Goal: Information Seeking & Learning: Understand process/instructions

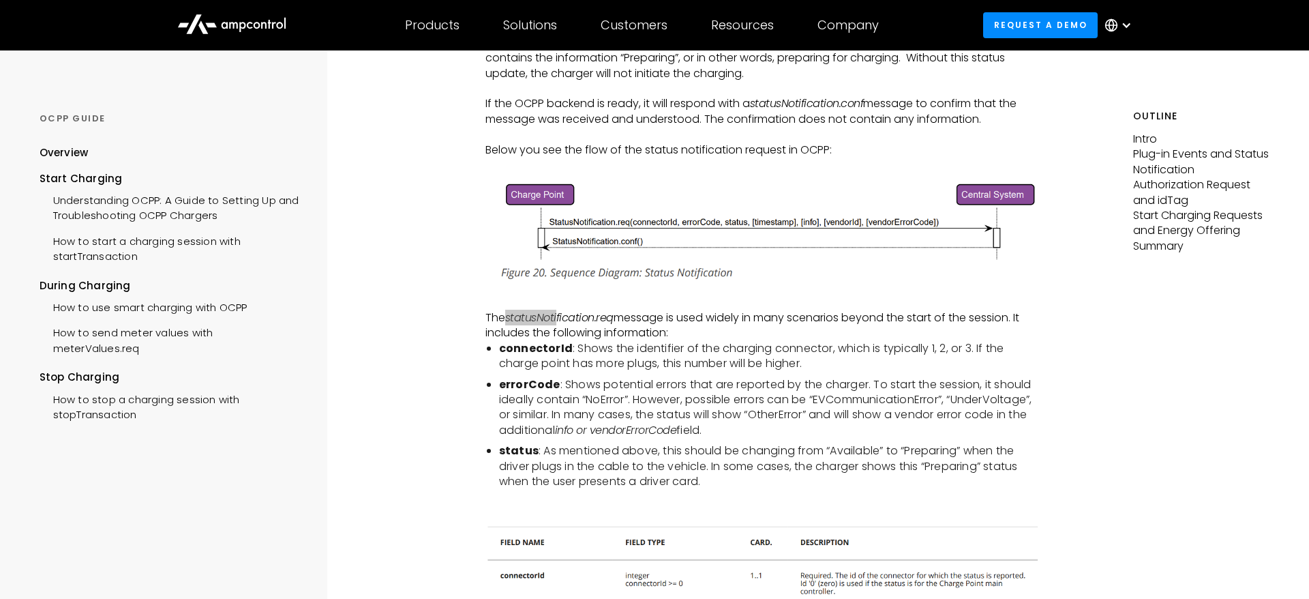
scroll to position [644, 0]
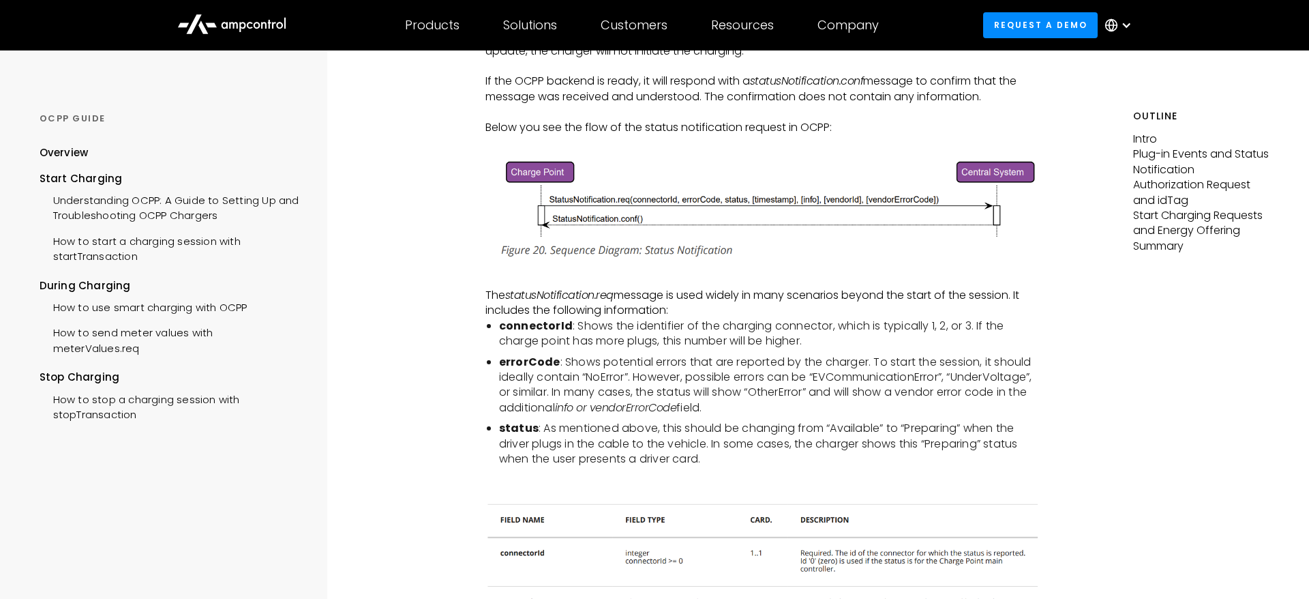
click at [731, 307] on p "The statusNotification.req message is used widely in many scenarios beyond the …" at bounding box center [762, 303] width 555 height 31
click at [781, 311] on p "The statusNotification.req message is used widely in many scenarios beyond the …" at bounding box center [762, 303] width 555 height 31
drag, startPoint x: 817, startPoint y: 293, endPoint x: 972, endPoint y: 309, distance: 155.6
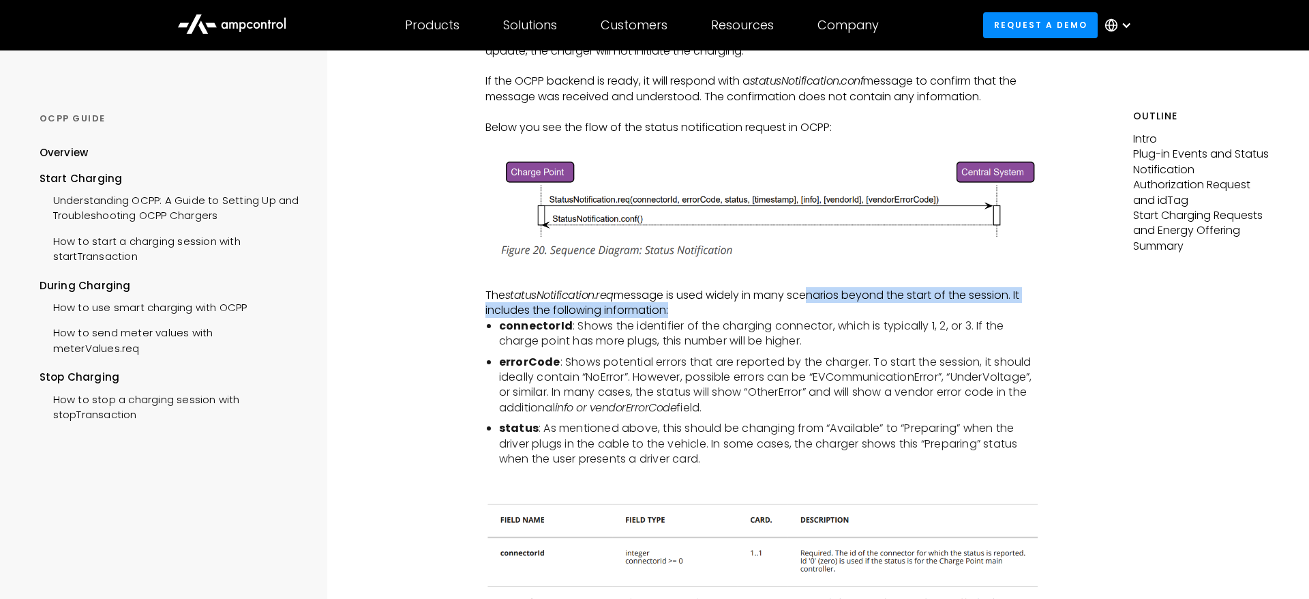
click at [972, 309] on p "The statusNotification.req message is used widely in many scenarios beyond the …" at bounding box center [762, 303] width 555 height 31
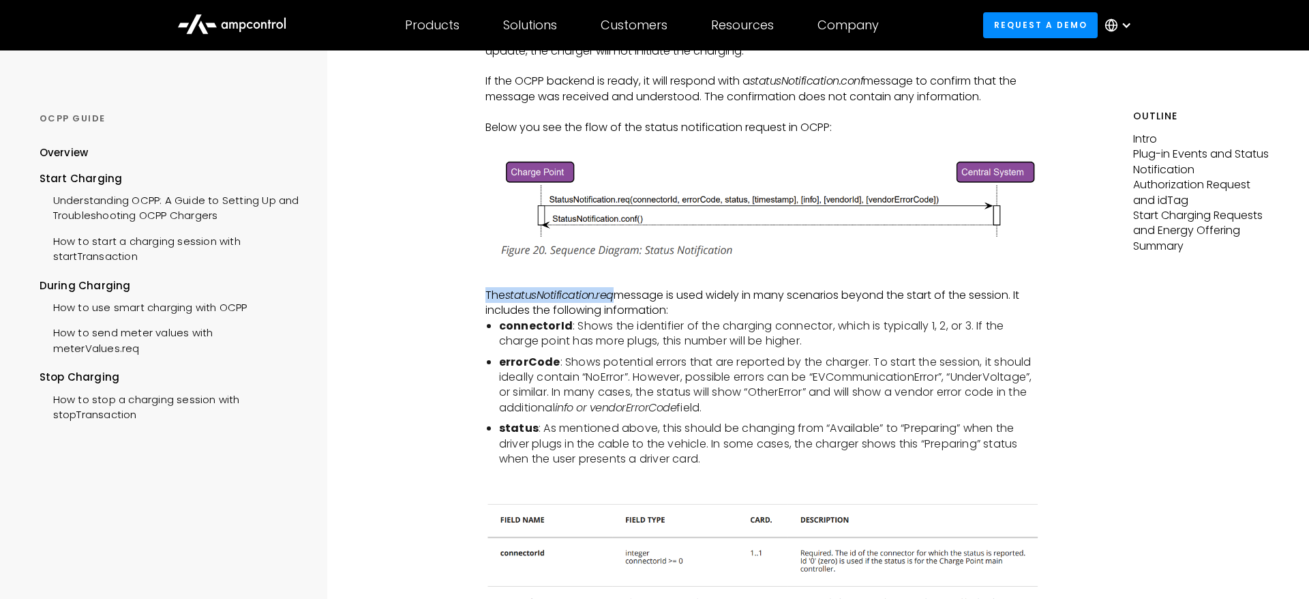
click at [972, 309] on p "The statusNotification.req message is used widely in many scenarios beyond the …" at bounding box center [762, 303] width 555 height 31
click at [884, 318] on p "The statusNotification.req message is used widely in many scenarios beyond the …" at bounding box center [762, 303] width 555 height 31
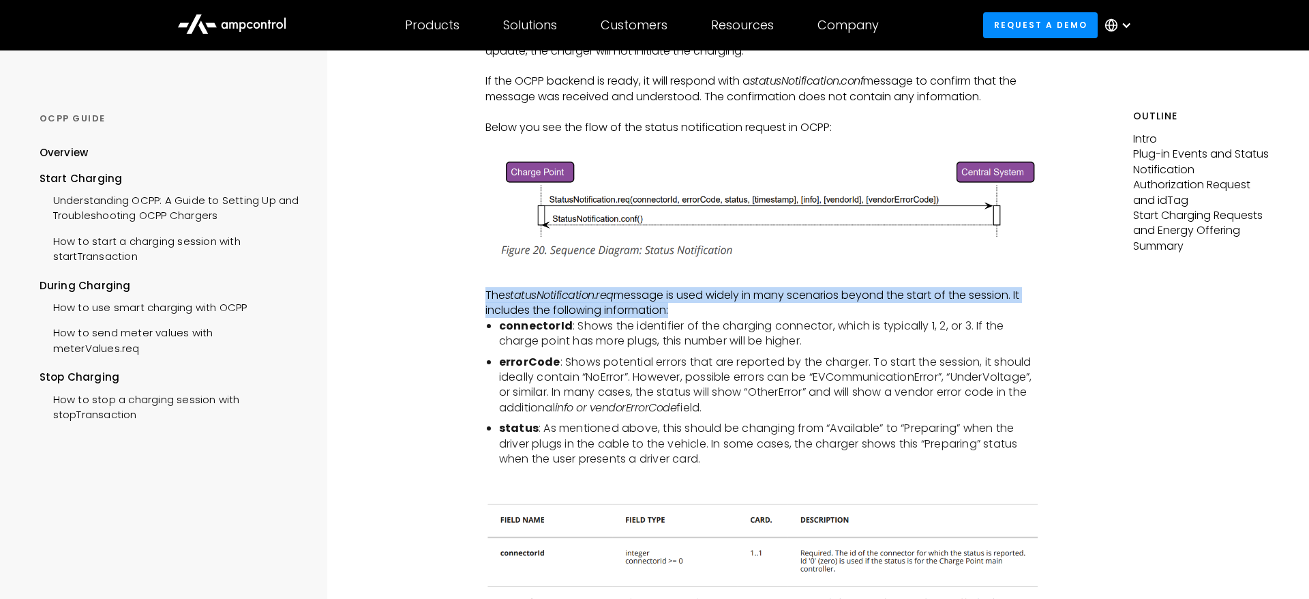
drag, startPoint x: 817, startPoint y: 313, endPoint x: 464, endPoint y: 293, distance: 353.0
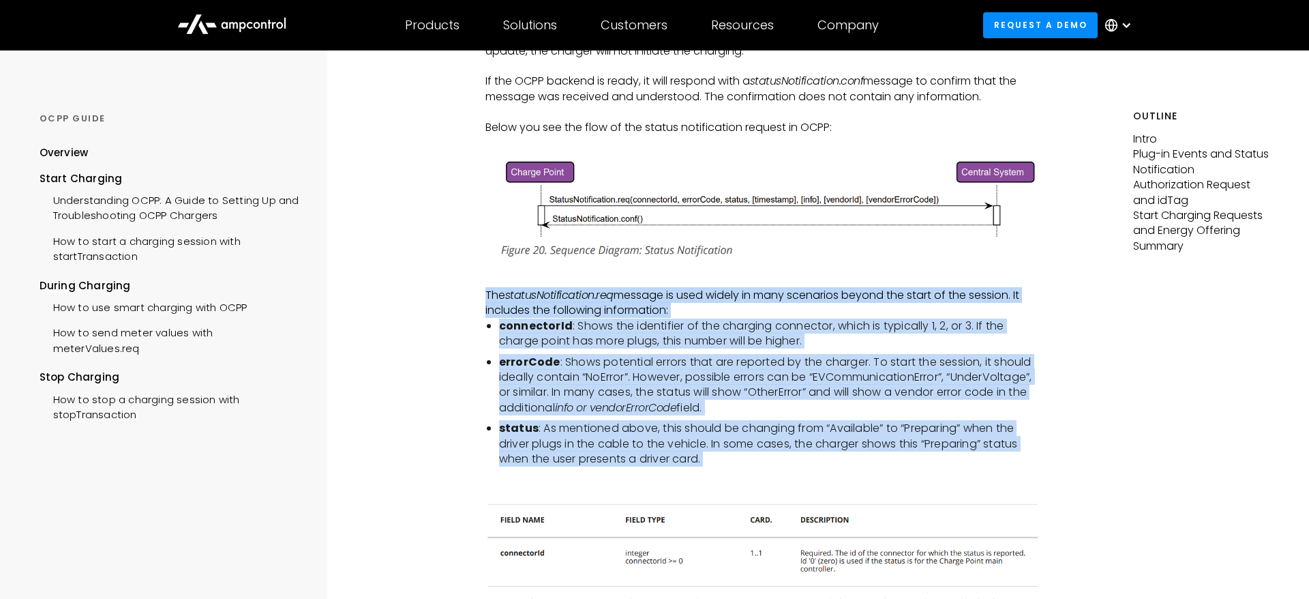
drag, startPoint x: 447, startPoint y: 295, endPoint x: 892, endPoint y: 487, distance: 484.9
click at [892, 487] on p "‍" at bounding box center [762, 484] width 555 height 15
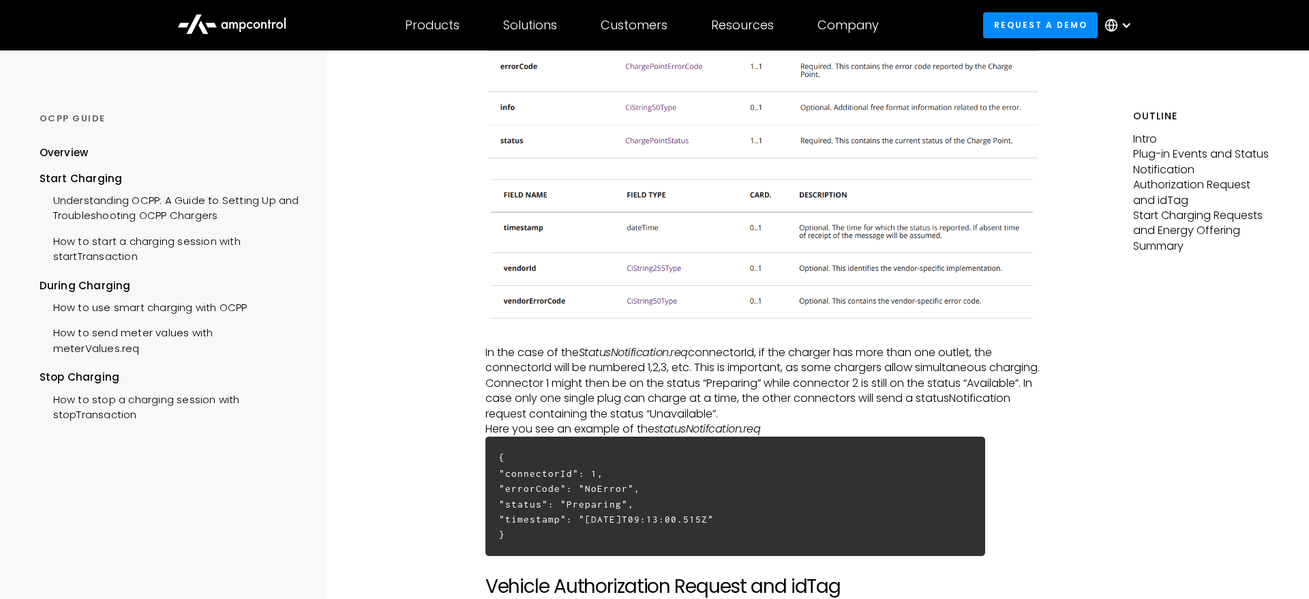
scroll to position [1201, 0]
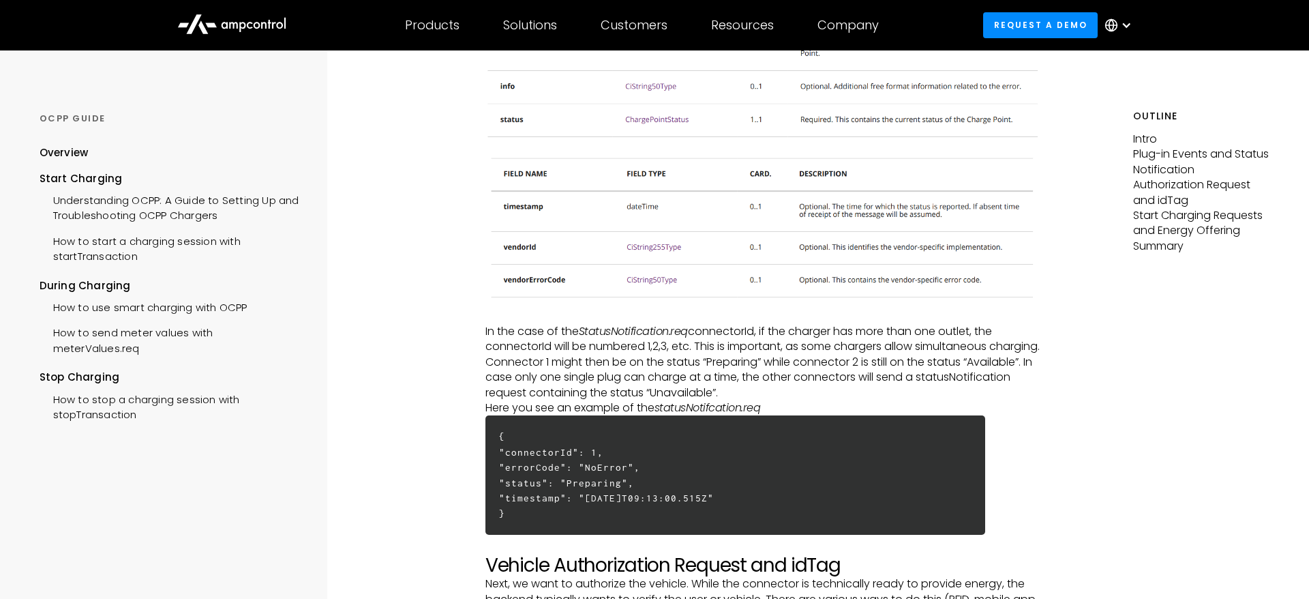
click at [635, 336] on em "StatusNotification.req" at bounding box center [633, 331] width 109 height 16
click at [698, 337] on p "In the case of the StatusNotification.req connectorId, if the charger has more …" at bounding box center [762, 362] width 555 height 76
drag, startPoint x: 484, startPoint y: 329, endPoint x: 837, endPoint y: 402, distance: 360.0
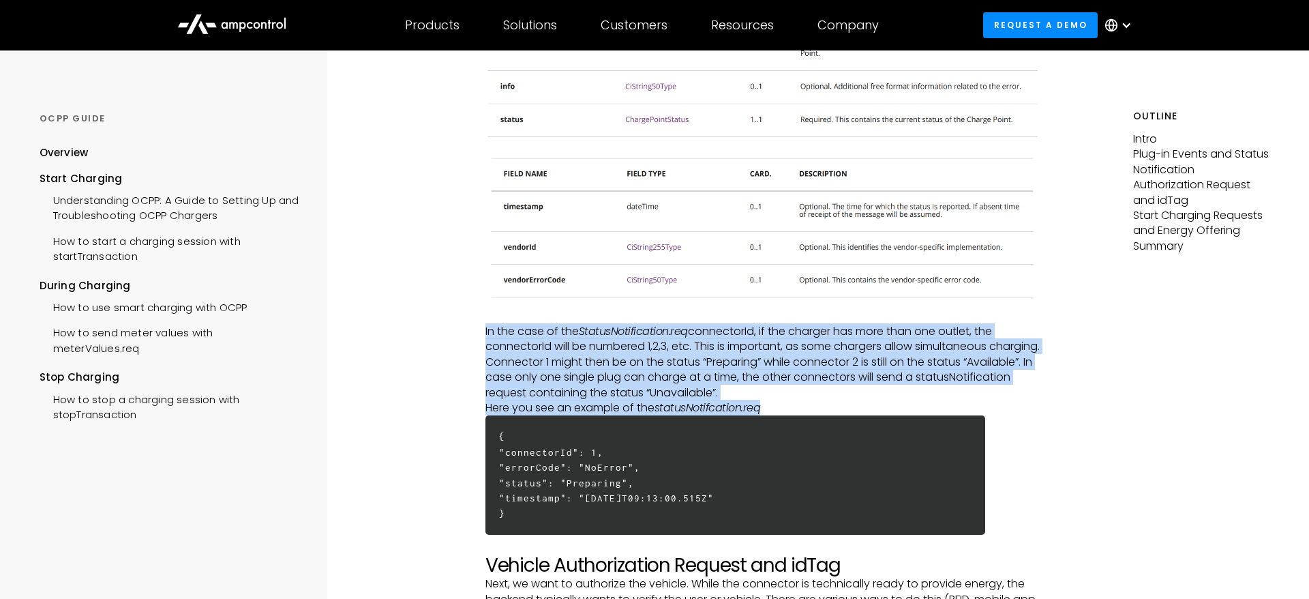
click at [842, 402] on p "Here you see an example of the statusNotifcation.req ‍" at bounding box center [762, 407] width 555 height 15
drag, startPoint x: 864, startPoint y: 406, endPoint x: 430, endPoint y: 332, distance: 439.9
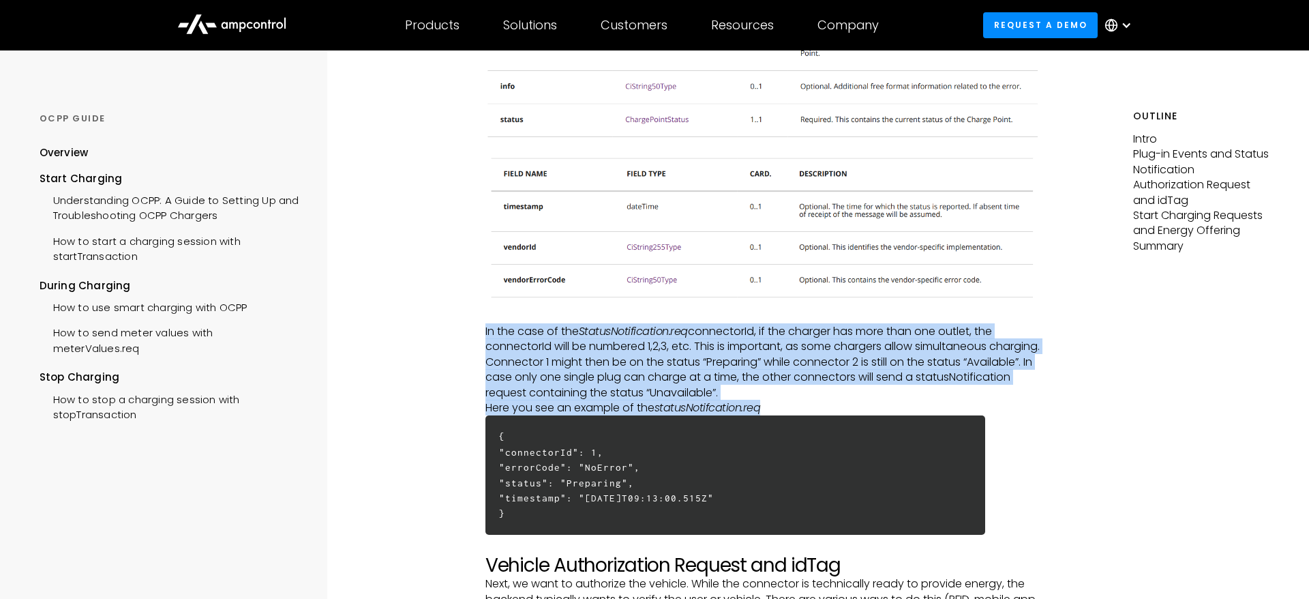
drag, startPoint x: 481, startPoint y: 326, endPoint x: 837, endPoint y: 420, distance: 368.8
click at [837, 420] on h6 "{ "connectorId": 1, "errorCode": "NoError", "status": "Preparing", "timestamp":…" at bounding box center [735, 474] width 500 height 119
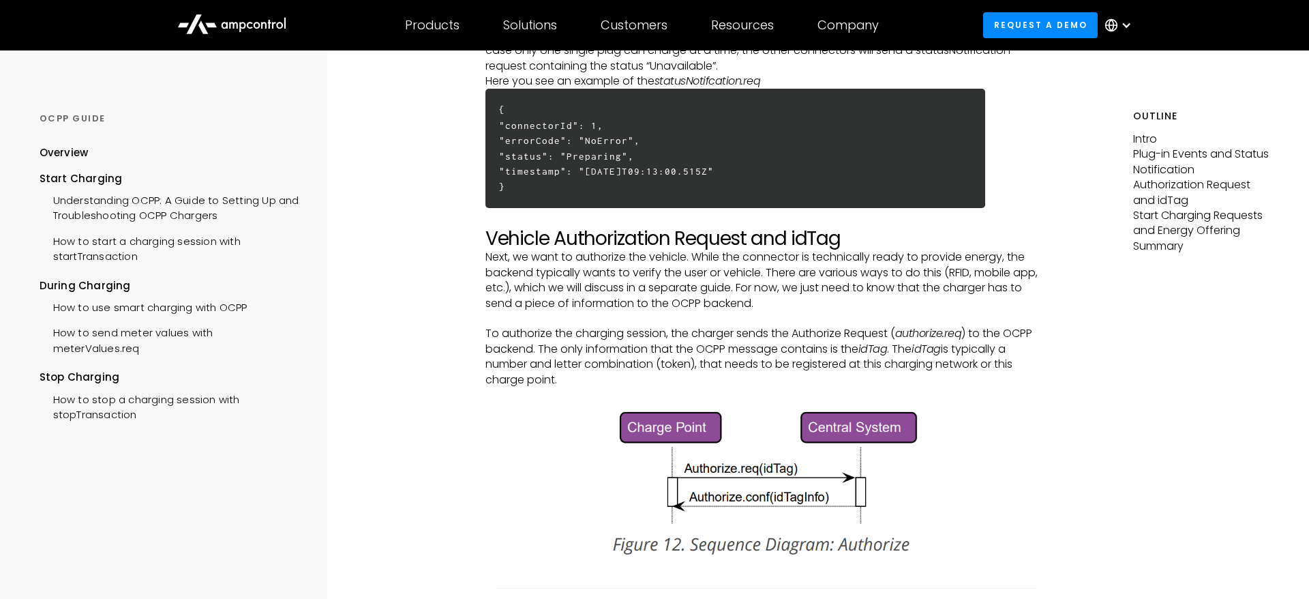
scroll to position [1548, 0]
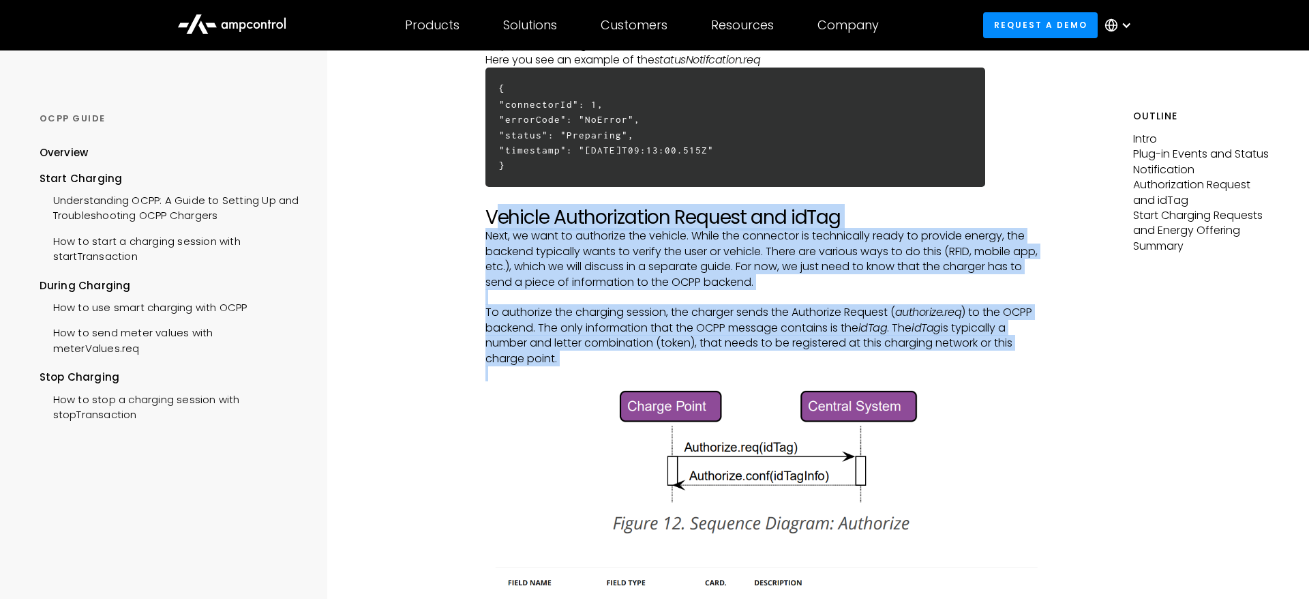
drag, startPoint x: 493, startPoint y: 225, endPoint x: 978, endPoint y: 487, distance: 550.9
click at [978, 487] on div "Intro The number one job of OCPP is to start a charging session when the driver…" at bounding box center [762, 606] width 555 height 3833
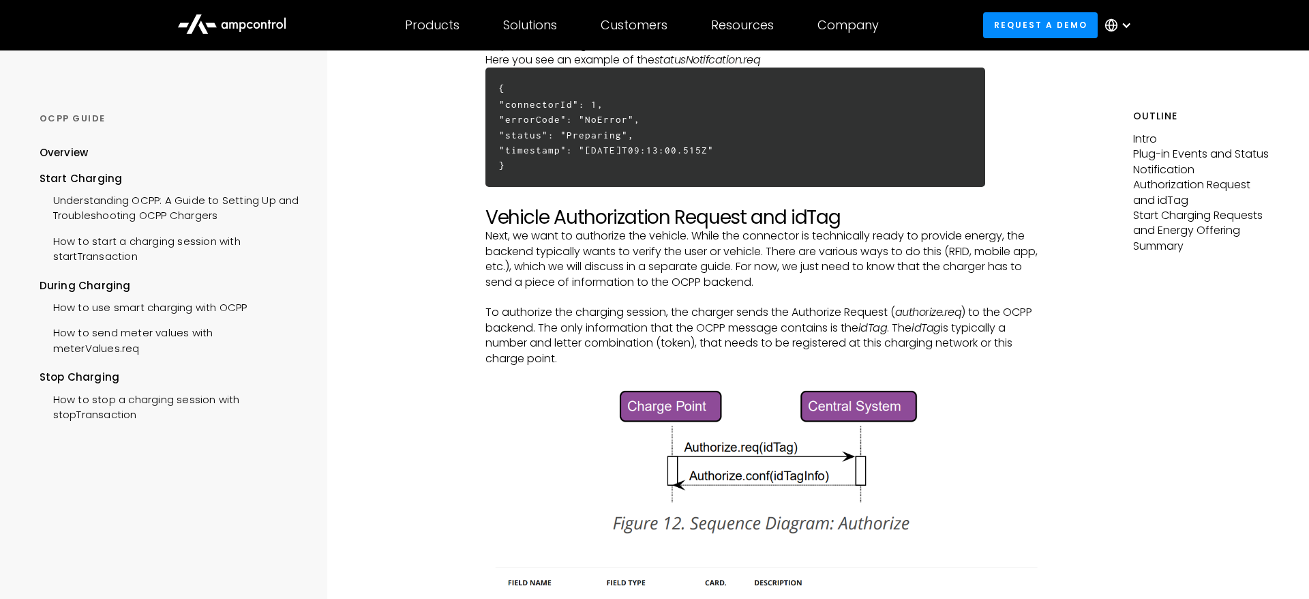
click at [978, 487] on div "Intro The number one job of OCPP is to start a charging session when the driver…" at bounding box center [762, 606] width 555 height 3833
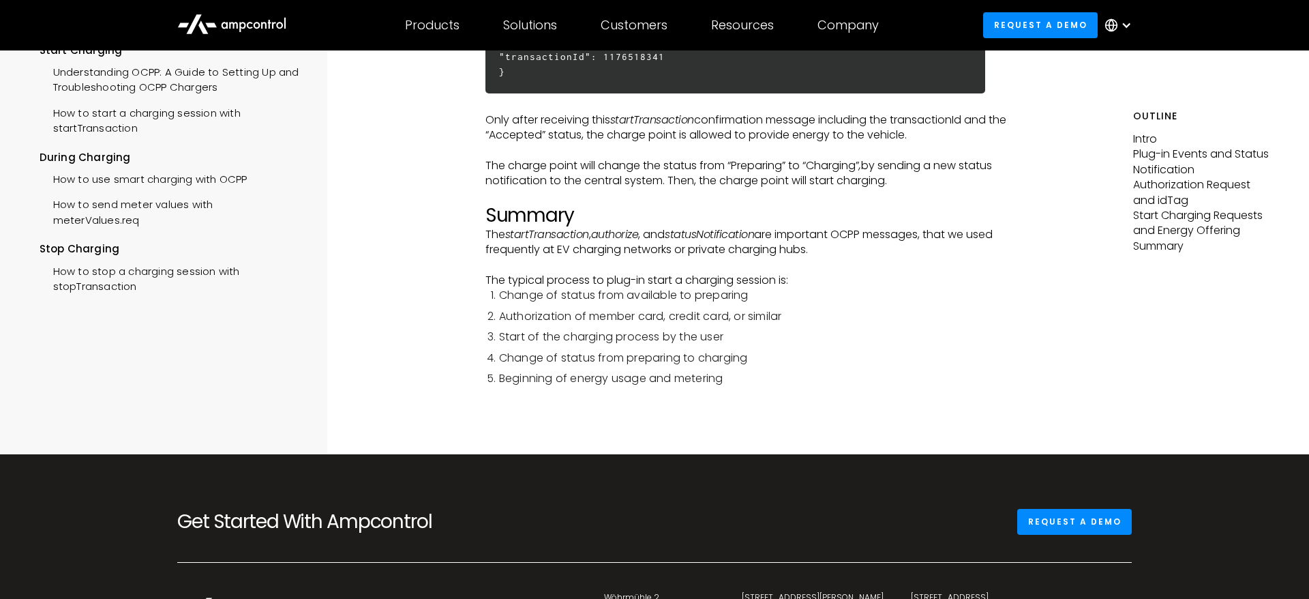
scroll to position [3704, 0]
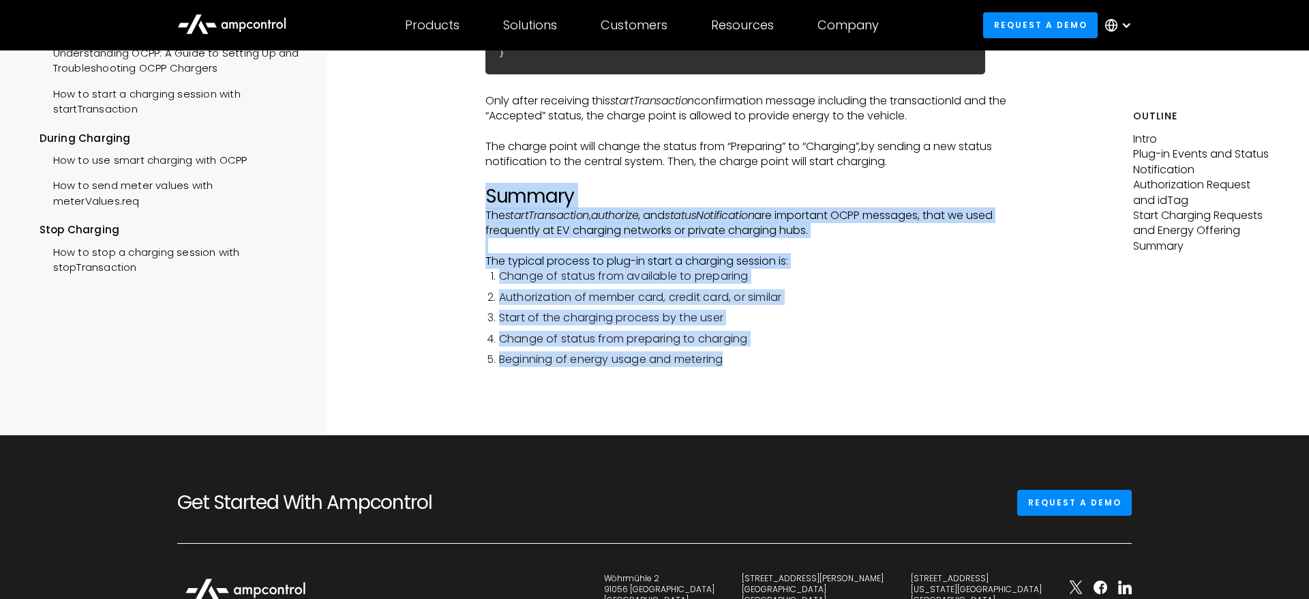
drag, startPoint x: 479, startPoint y: 195, endPoint x: 836, endPoint y: 372, distance: 398.8
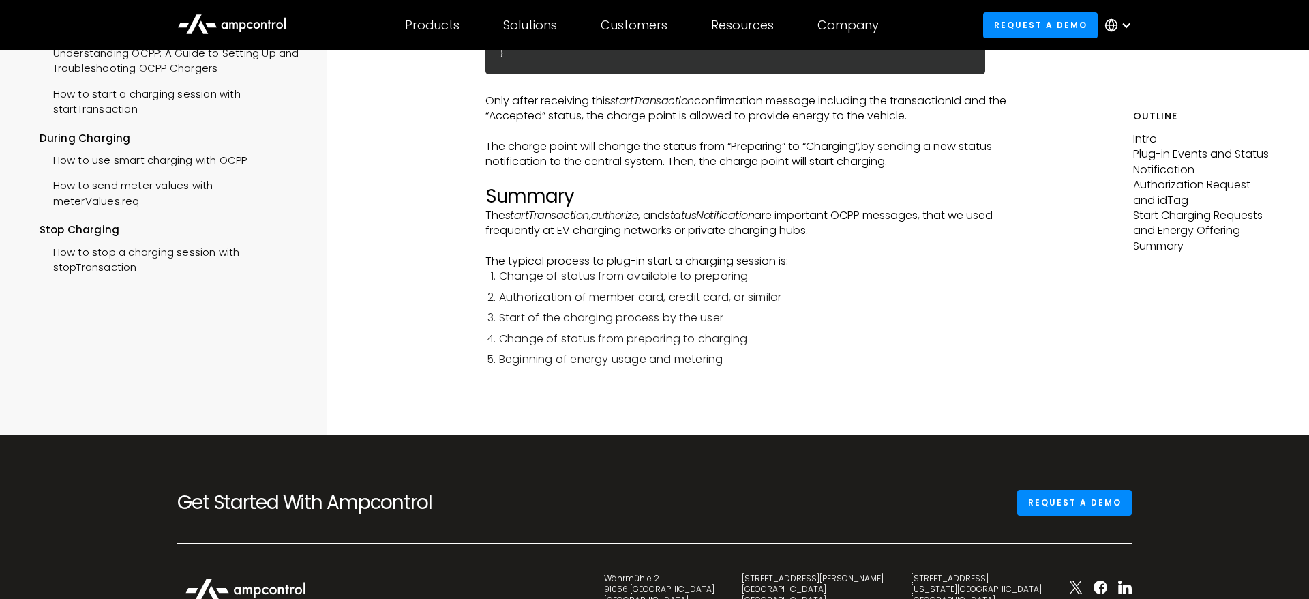
click at [836, 372] on div at bounding box center [762, 401] width 555 height 68
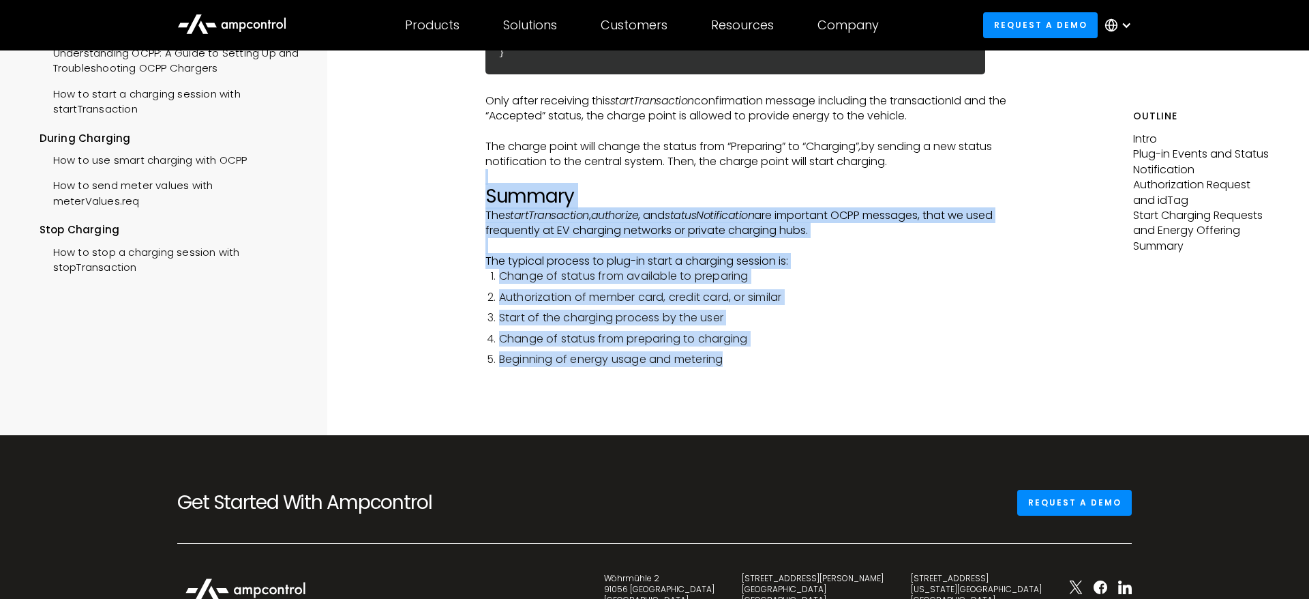
drag, startPoint x: 865, startPoint y: 371, endPoint x: 391, endPoint y: 172, distance: 513.7
